Goal: Information Seeking & Learning: Learn about a topic

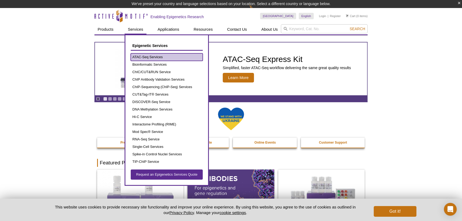
click at [147, 56] on link "ATAC-Seq Services" at bounding box center [167, 56] width 72 height 7
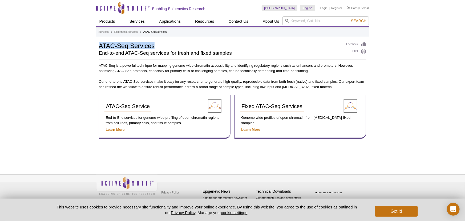
drag, startPoint x: 99, startPoint y: 46, endPoint x: 155, endPoint y: 46, distance: 55.4
click at [155, 46] on h1 "ATAC-Seq Services" at bounding box center [220, 45] width 242 height 8
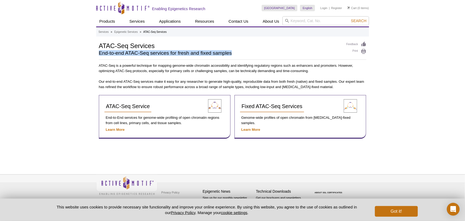
drag, startPoint x: 98, startPoint y: 54, endPoint x: 232, endPoint y: 55, distance: 133.3
click at [232, 55] on div "AVAILABLE PRODUCTS ATAC-Seq Service Fixed ATAC-Seq Services Available Products …" at bounding box center [232, 89] width 273 height 97
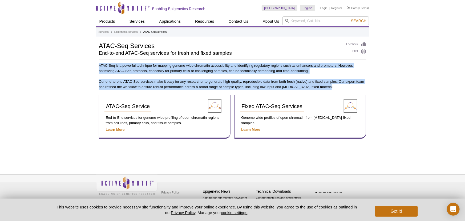
drag, startPoint x: 99, startPoint y: 64, endPoint x: 336, endPoint y: 85, distance: 237.6
click at [336, 85] on div "ATAC-Seq is a powerful technique for mapping genome-wide chromatin accessibilit…" at bounding box center [233, 101] width 268 height 76
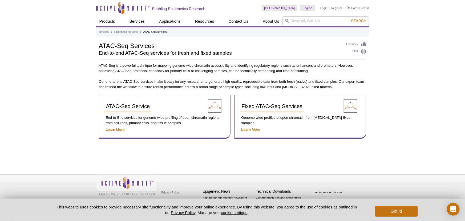
click at [404, 95] on div "Active Motif Logo Enabling Epigenetics Research 0 Search Skip to content Active…" at bounding box center [232, 110] width 465 height 221
click at [112, 129] on strong "Learn More" at bounding box center [115, 129] width 19 height 4
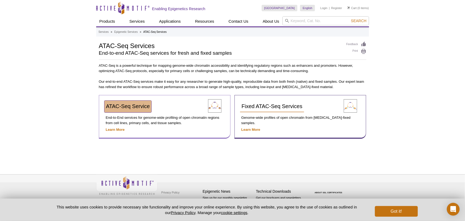
click at [120, 107] on span "ATAC-Seq Service" at bounding box center [128, 106] width 44 height 6
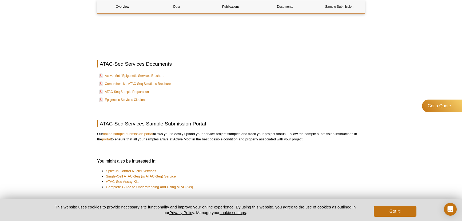
scroll to position [1626, 0]
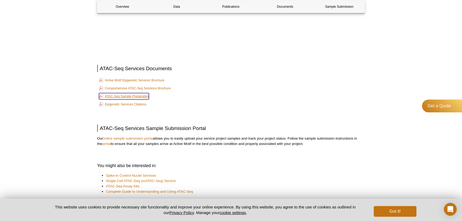
click at [132, 97] on link "ATAC-Seq Sample Preparation" at bounding box center [124, 96] width 50 height 6
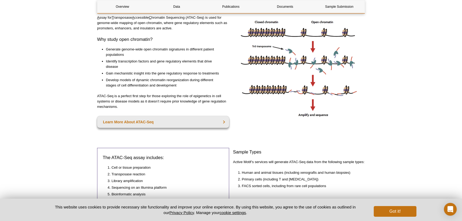
scroll to position [27, 0]
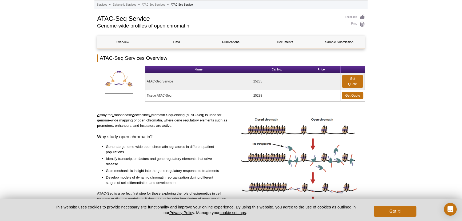
drag, startPoint x: 272, startPoint y: 96, endPoint x: 252, endPoint y: 96, distance: 19.5
click at [252, 96] on td "25238" at bounding box center [277, 95] width 50 height 11
copy td "25238"
drag, startPoint x: 179, startPoint y: 93, endPoint x: 147, endPoint y: 95, distance: 32.1
click at [147, 95] on td "Tissue ATAC-Seq" at bounding box center [198, 95] width 107 height 11
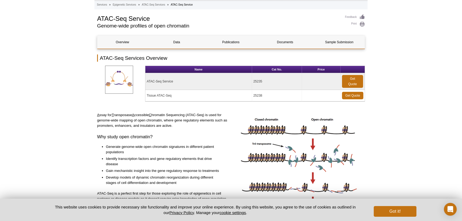
copy td "Tissue ATAC-Seq"
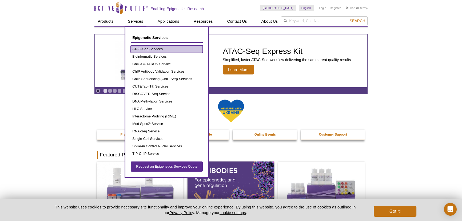
click at [139, 47] on link "ATAC-Seq Services" at bounding box center [167, 48] width 72 height 7
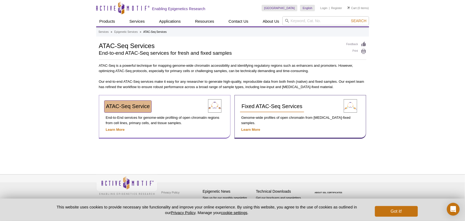
click at [139, 106] on span "ATAC-Seq Service" at bounding box center [128, 106] width 44 height 6
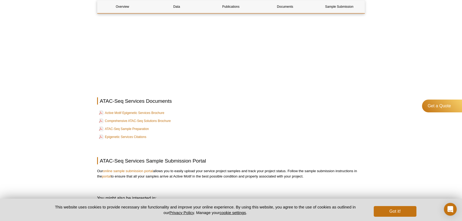
scroll to position [1647, 0]
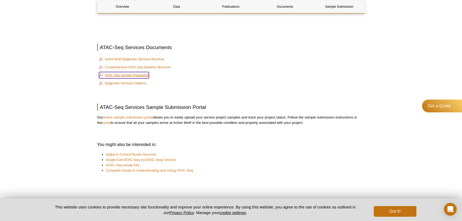
click at [126, 75] on link "ATAC-Seq Sample Preparation" at bounding box center [124, 75] width 50 height 6
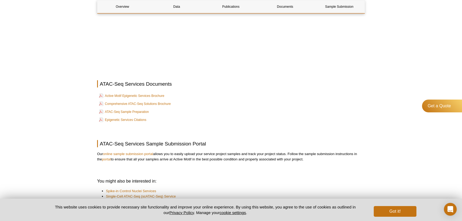
scroll to position [1602, 0]
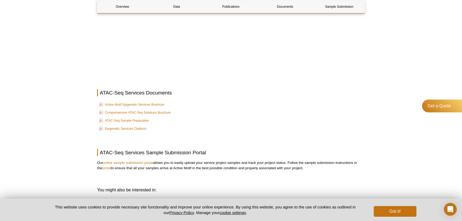
click at [133, 102] on td "Active Motif Epigenetic Services Brochure" at bounding box center [231, 104] width 267 height 7
click at [133, 104] on link "Active Motif Epigenetic Services Brochure" at bounding box center [131, 104] width 65 height 6
click at [151, 114] on link "Comprehensive ATAC-Seq Solutions Brochure" at bounding box center [135, 112] width 72 height 6
